Goal: Task Accomplishment & Management: Manage account settings

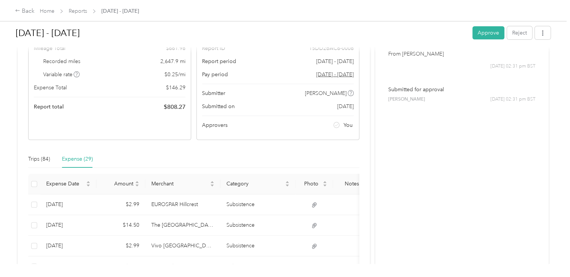
scroll to position [75, 0]
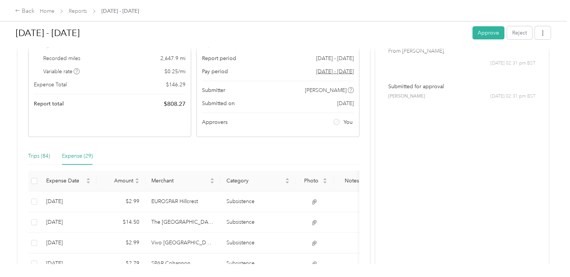
click at [33, 154] on div "Trips (84)" at bounding box center [39, 156] width 22 height 8
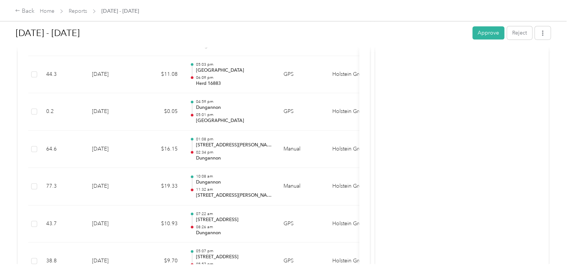
scroll to position [1802, 0]
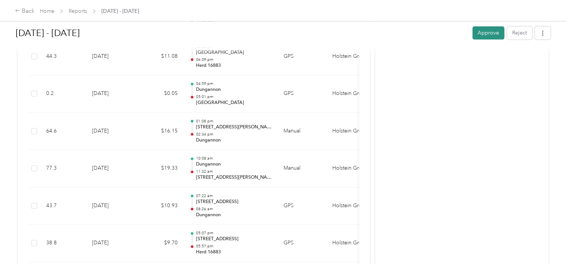
click at [482, 34] on button "Approve" at bounding box center [488, 32] width 32 height 13
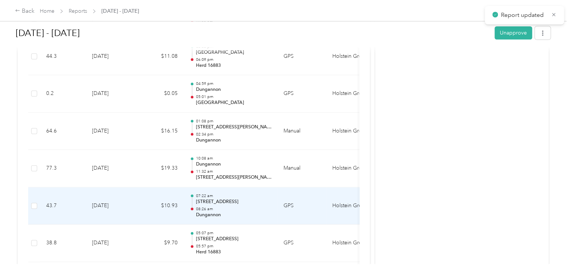
scroll to position [1689, 0]
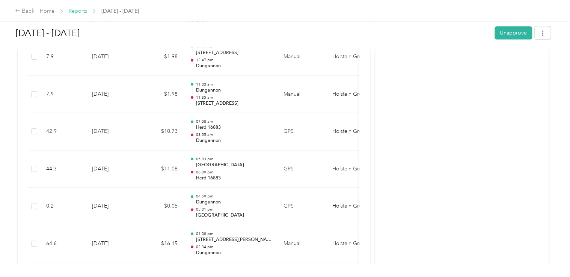
click at [72, 11] on link "Reports" at bounding box center [78, 11] width 18 height 6
